Goal: Task Accomplishment & Management: Manage account settings

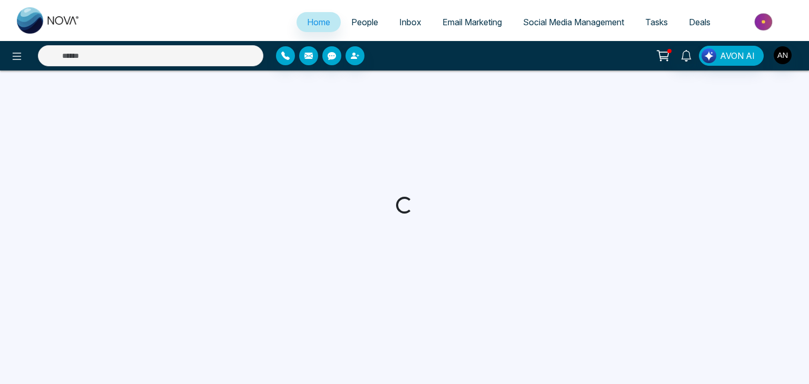
select select "*"
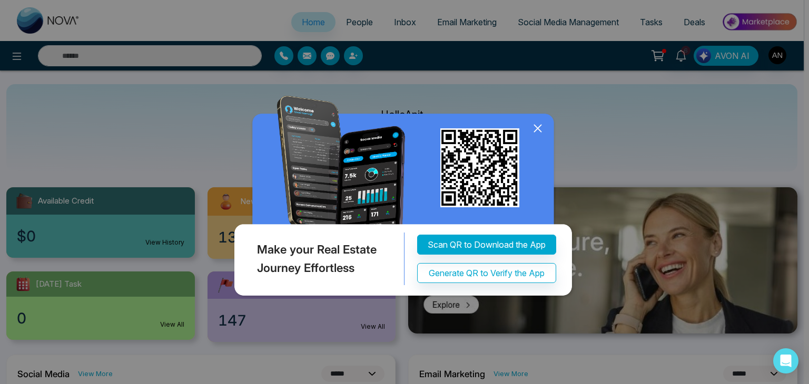
click at [774, 56] on div "Make your Real Estate Journey Effortless Scan QR to Download the App Generate Q…" at bounding box center [404, 192] width 809 height 384
click at [539, 124] on icon at bounding box center [538, 129] width 16 height 16
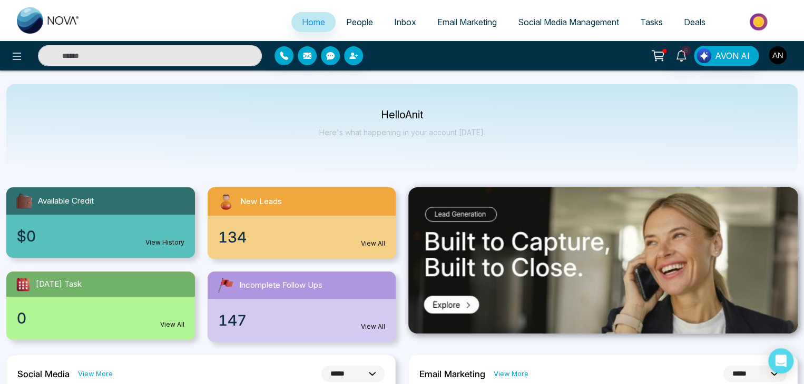
click at [771, 56] on img "button" at bounding box center [777, 55] width 18 height 18
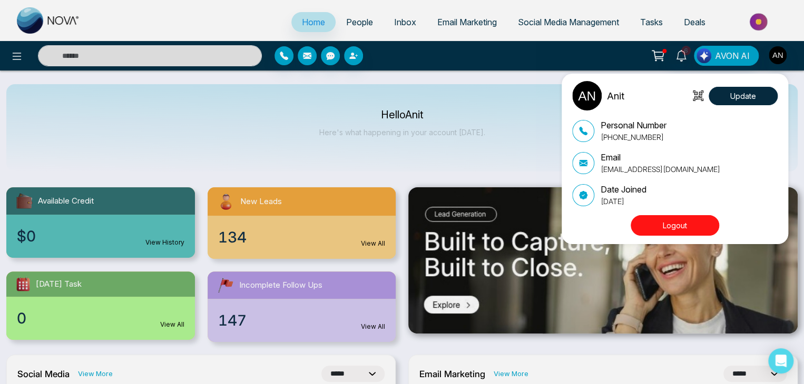
click at [659, 235] on button "Logout" at bounding box center [674, 225] width 88 height 21
